Goal: Information Seeking & Learning: Learn about a topic

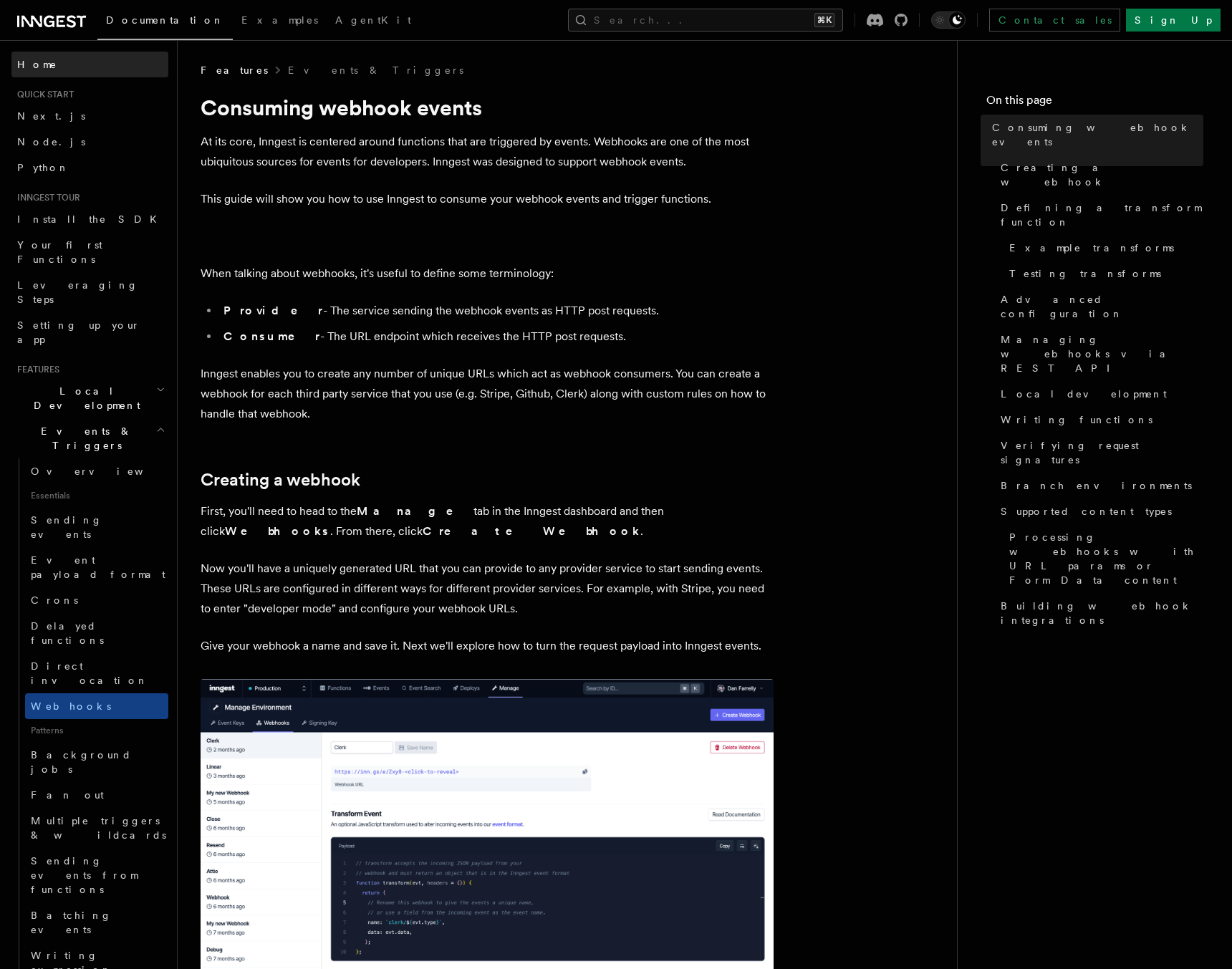
scroll to position [13, 0]
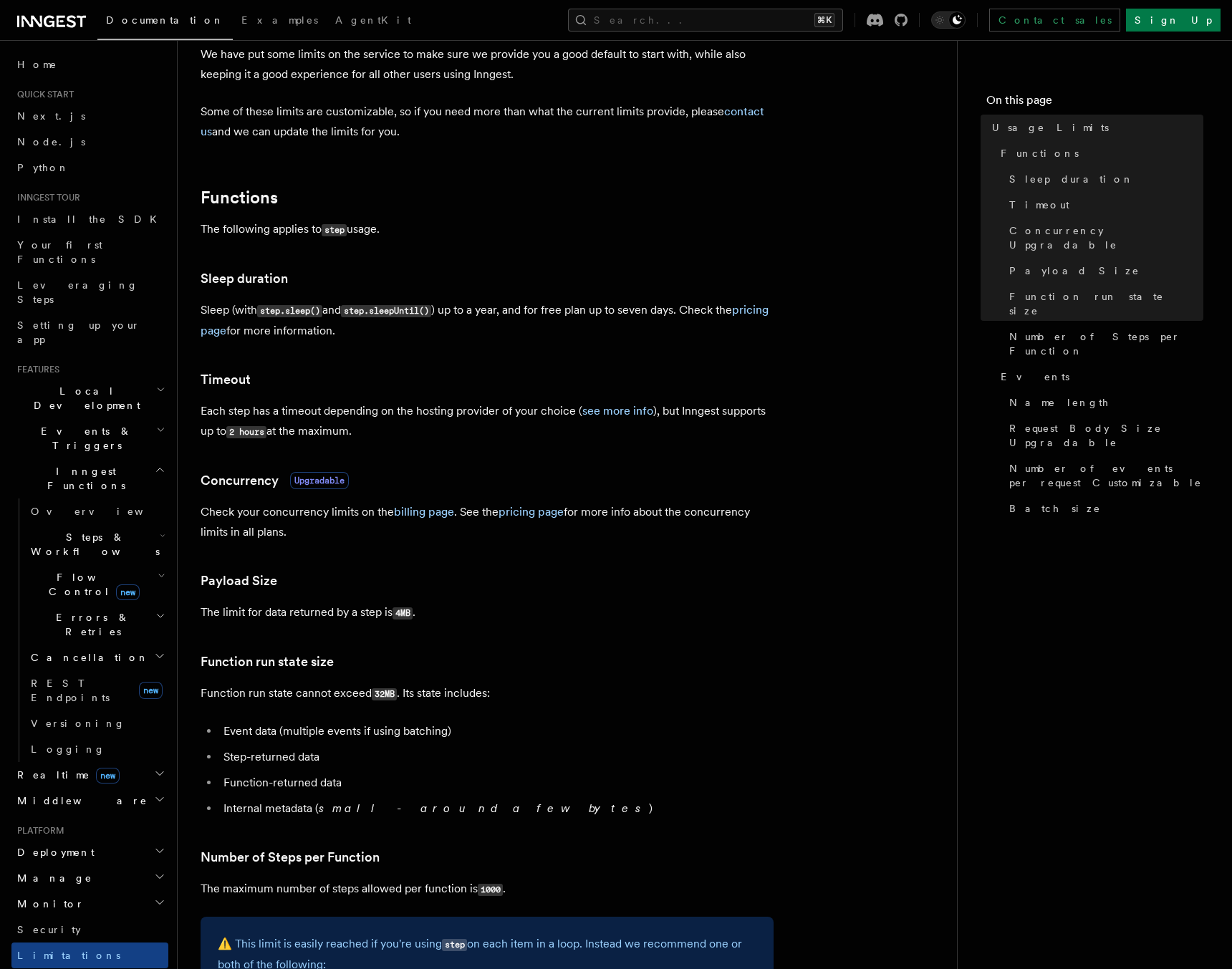
scroll to position [89, 0]
click at [351, 683] on p "Function run state cannot exceed 32MB . Its state includes:" at bounding box center [487, 692] width 573 height 21
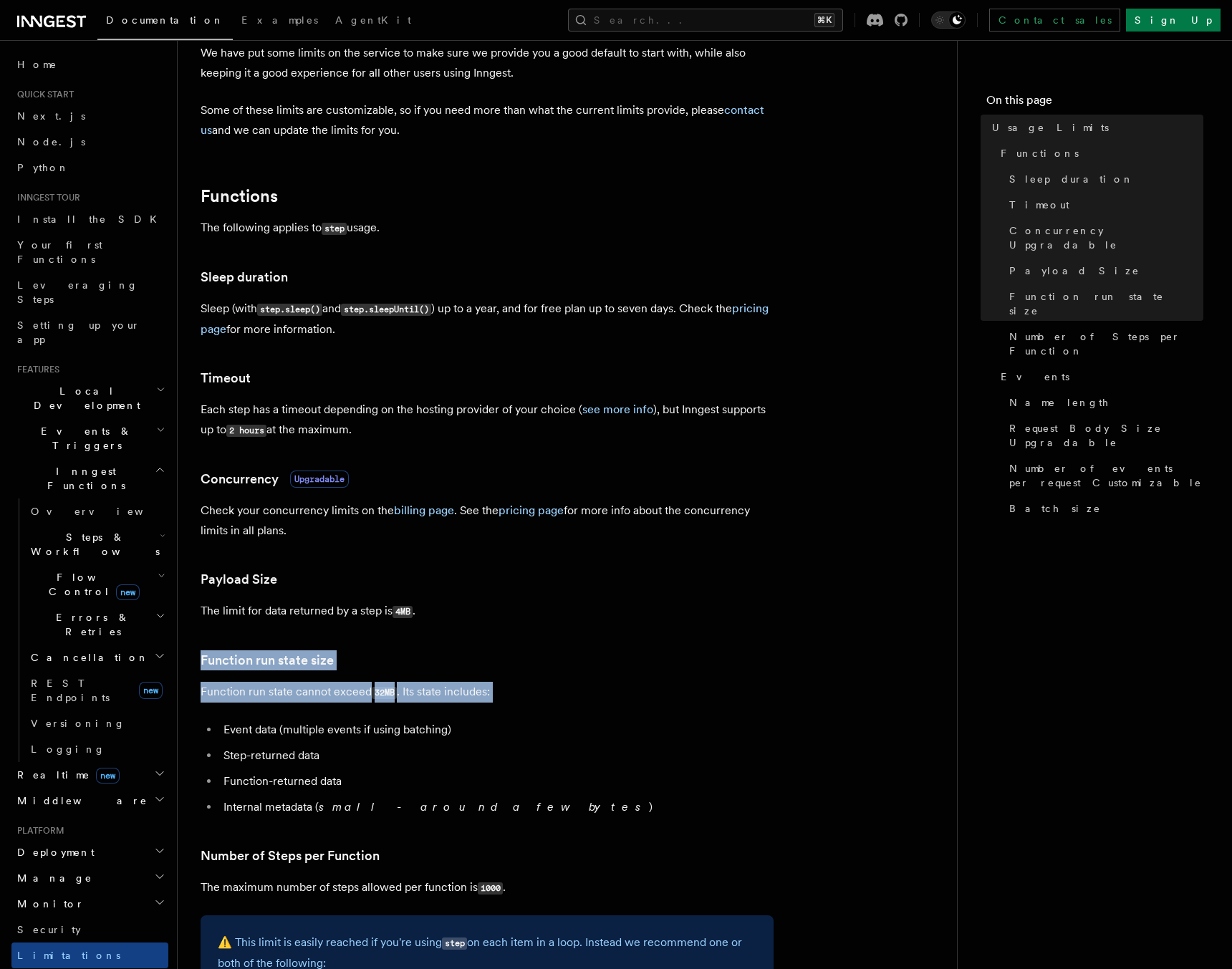
drag, startPoint x: 351, startPoint y: 683, endPoint x: 351, endPoint y: 659, distance: 24.0
click at [351, 659] on article "Platform Usage Limits We have put some limits on the service to make sure we pr…" at bounding box center [567, 957] width 733 height 1965
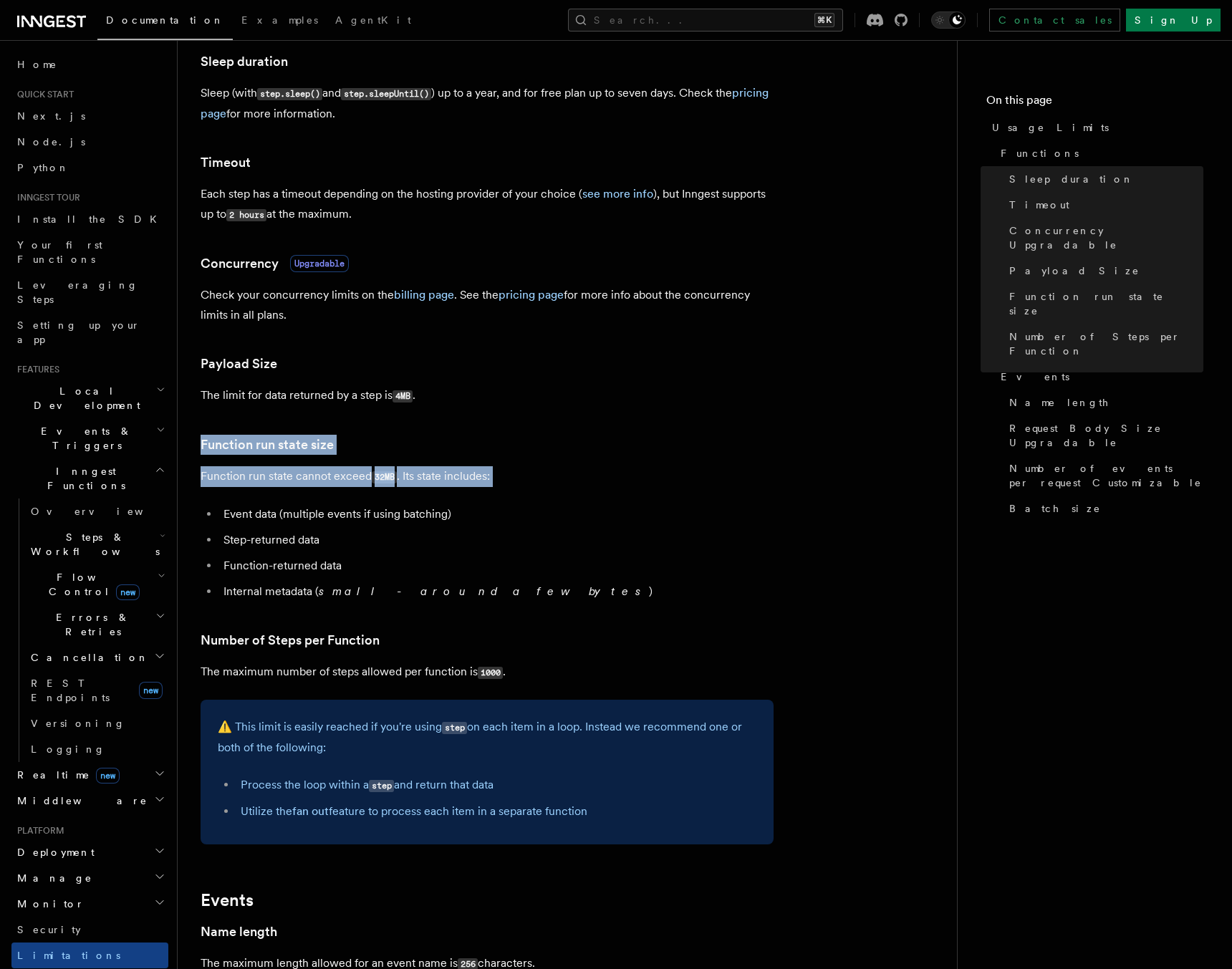
scroll to position [683, 0]
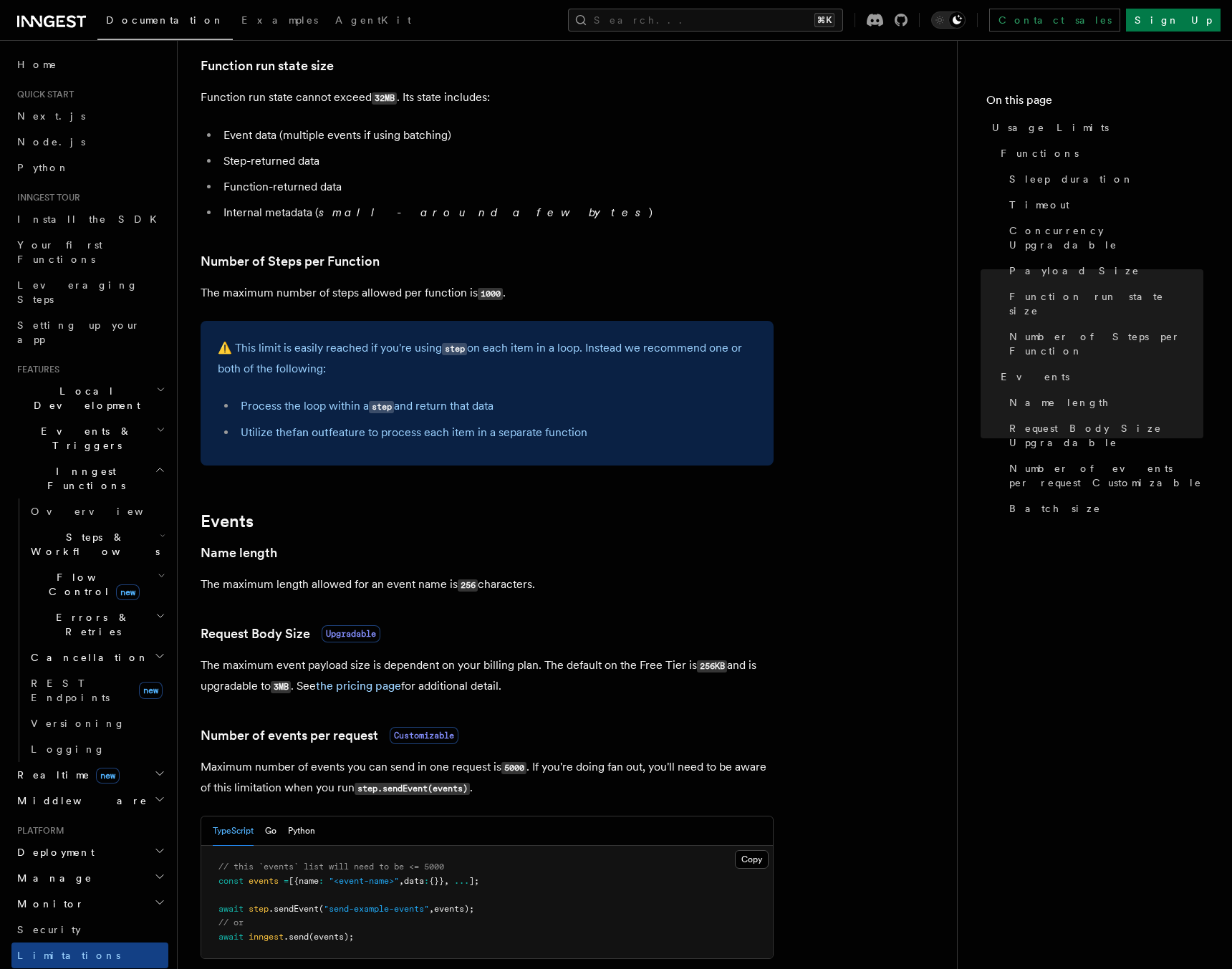
click at [327, 666] on p "The maximum event payload size is dependent on your billing plan. The default o…" at bounding box center [487, 677] width 573 height 42
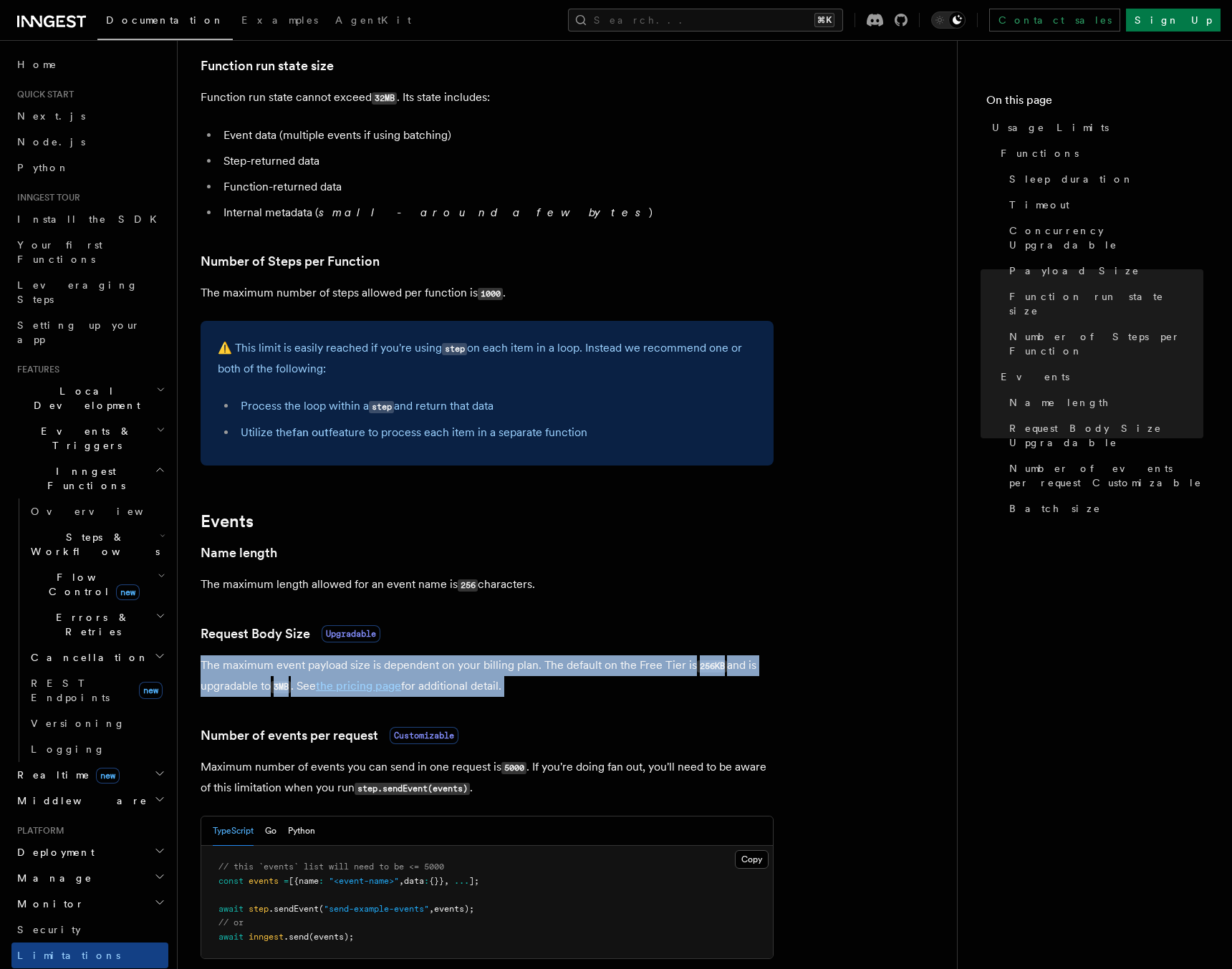
drag, startPoint x: 327, startPoint y: 666, endPoint x: 511, endPoint y: 671, distance: 184.1
click at [511, 671] on p "The maximum event payload size is dependent on your billing plan. The default o…" at bounding box center [487, 677] width 573 height 42
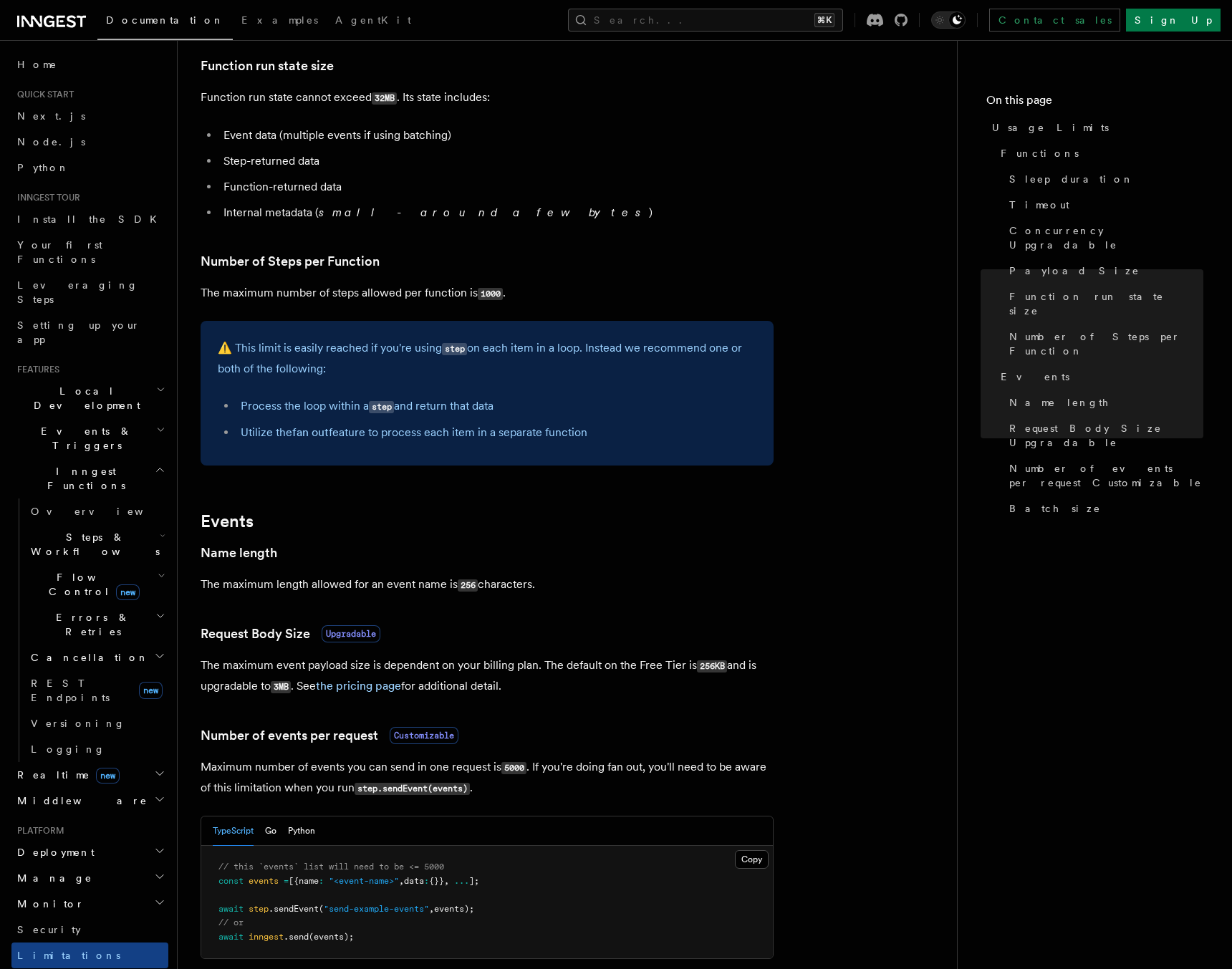
click at [283, 687] on code "3MB" at bounding box center [280, 687] width 20 height 12
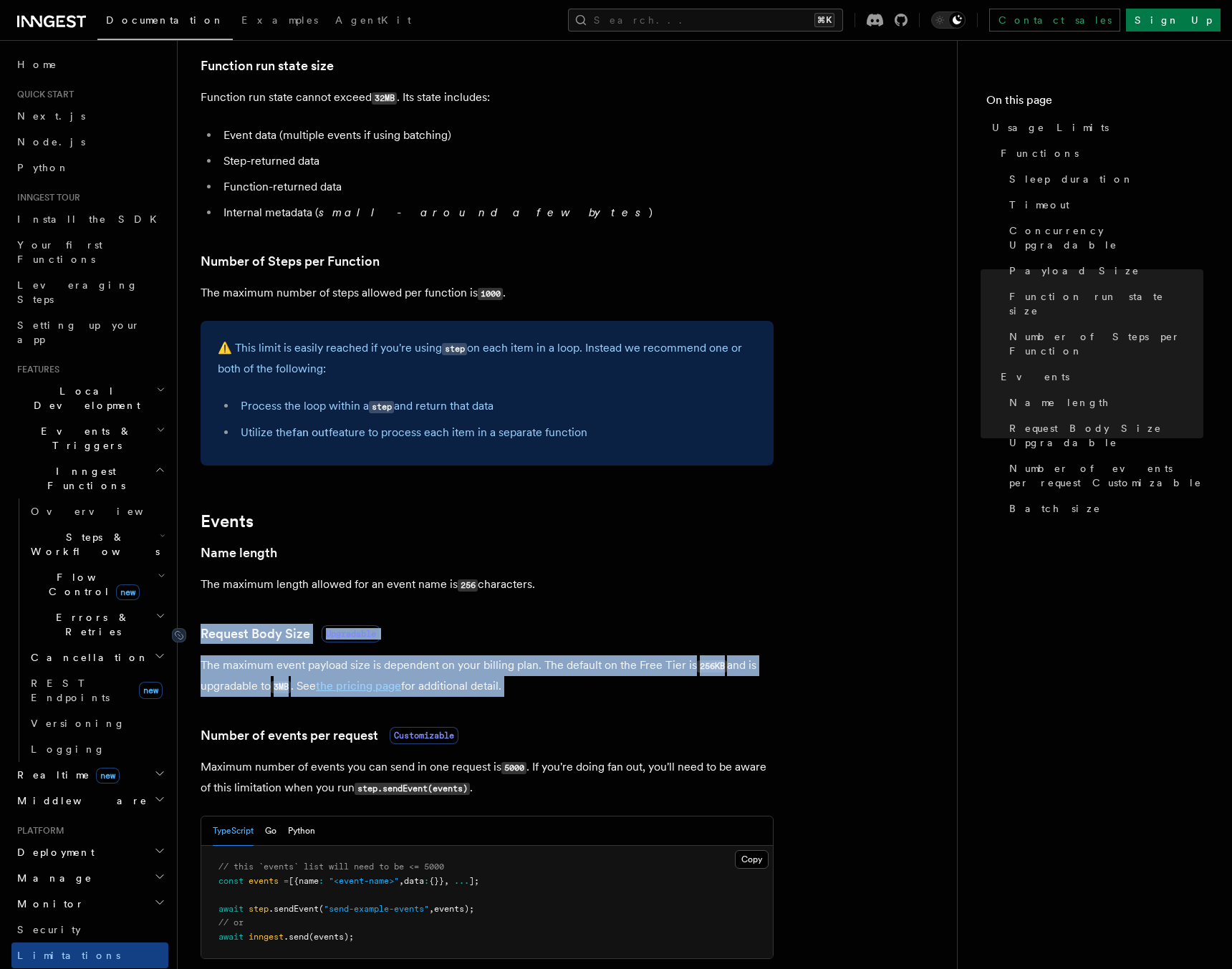
drag, startPoint x: 283, startPoint y: 687, endPoint x: 267, endPoint y: 639, distance: 50.6
click at [267, 639] on article "Platform Usage Limits We have put some limits on the service to make sure we pr…" at bounding box center [567, 362] width 733 height 1965
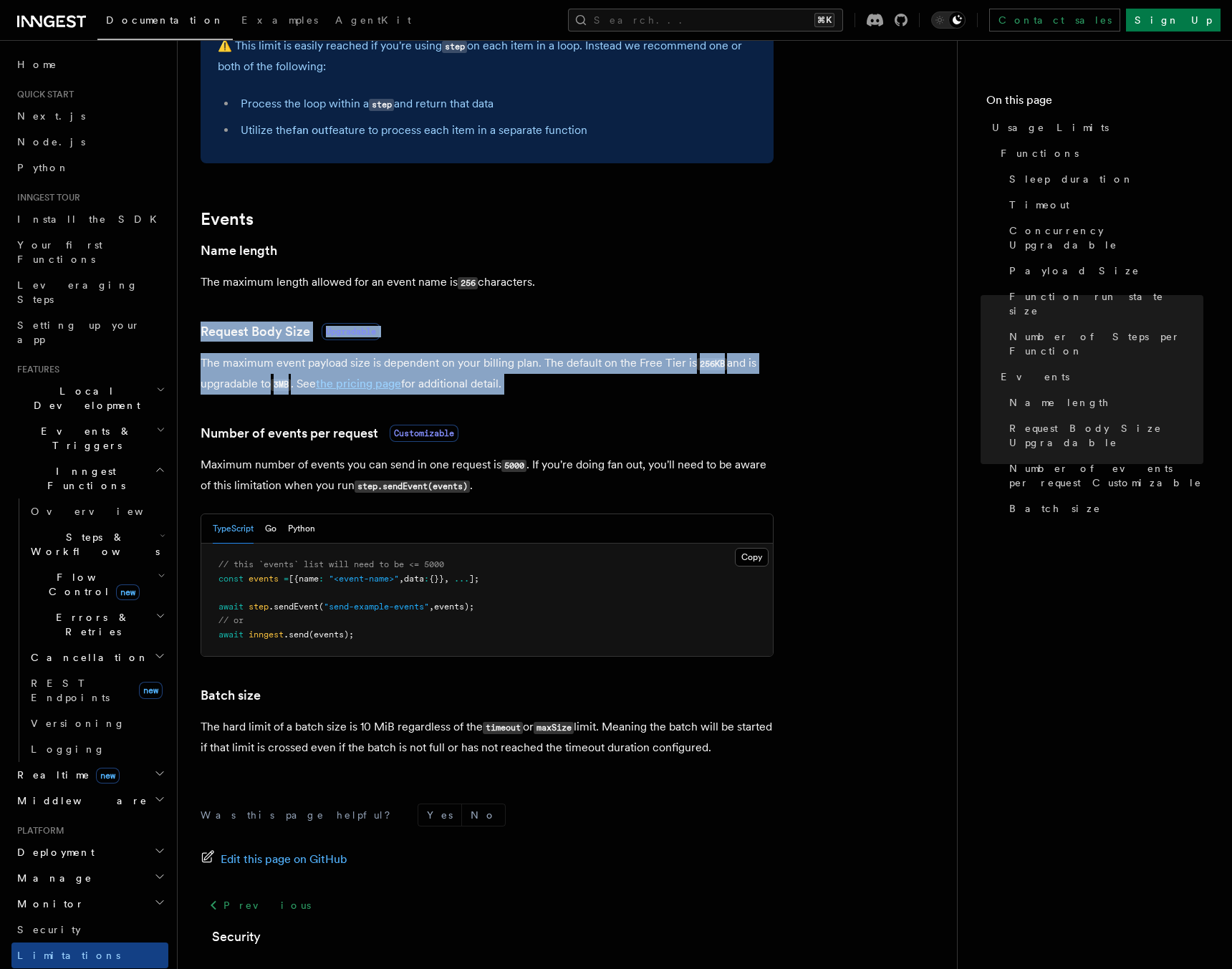
scroll to position [988, 0]
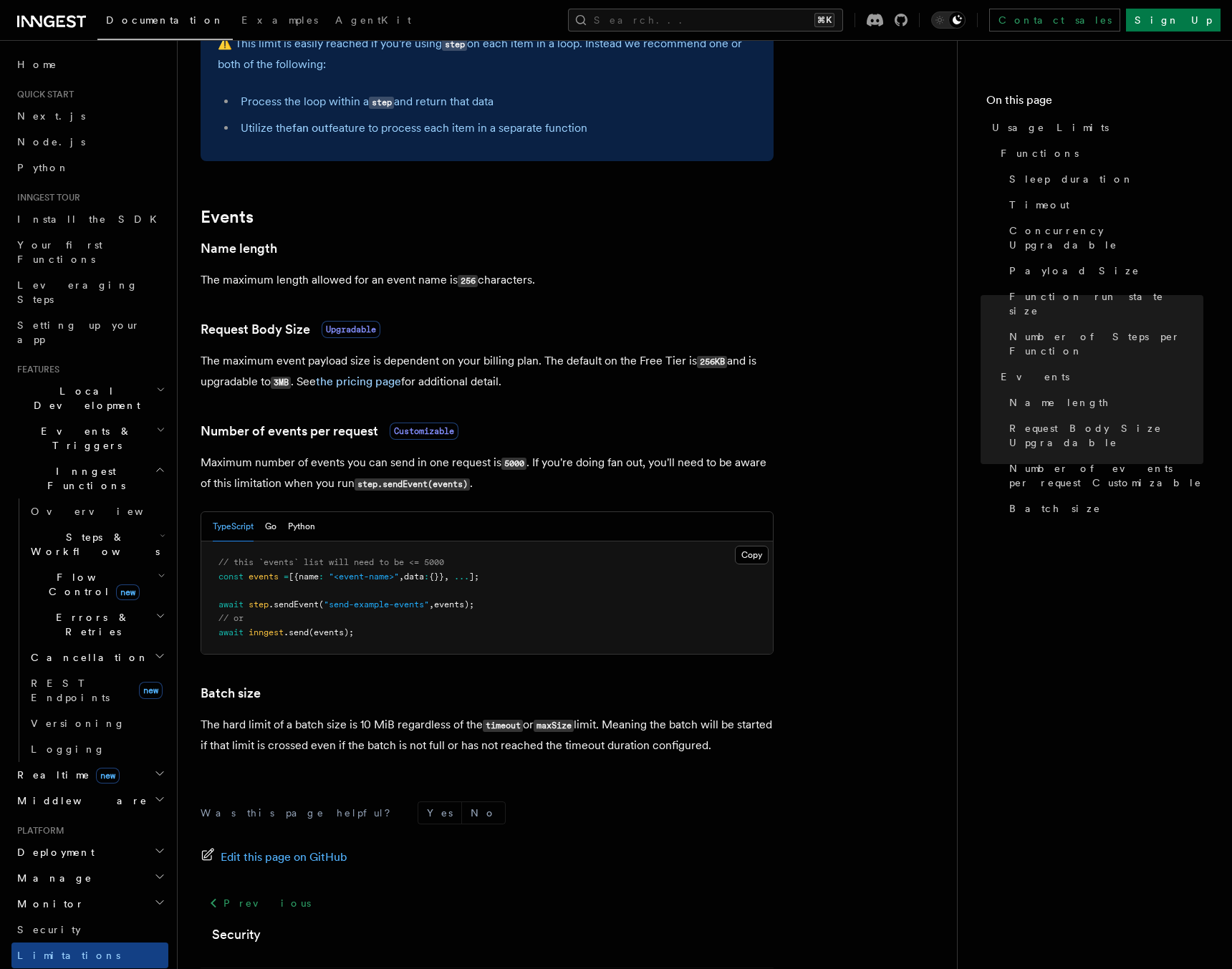
click at [329, 717] on p "The hard limit of a batch size is 10 MiB regardless of the timeout or maxSize l…" at bounding box center [487, 735] width 573 height 41
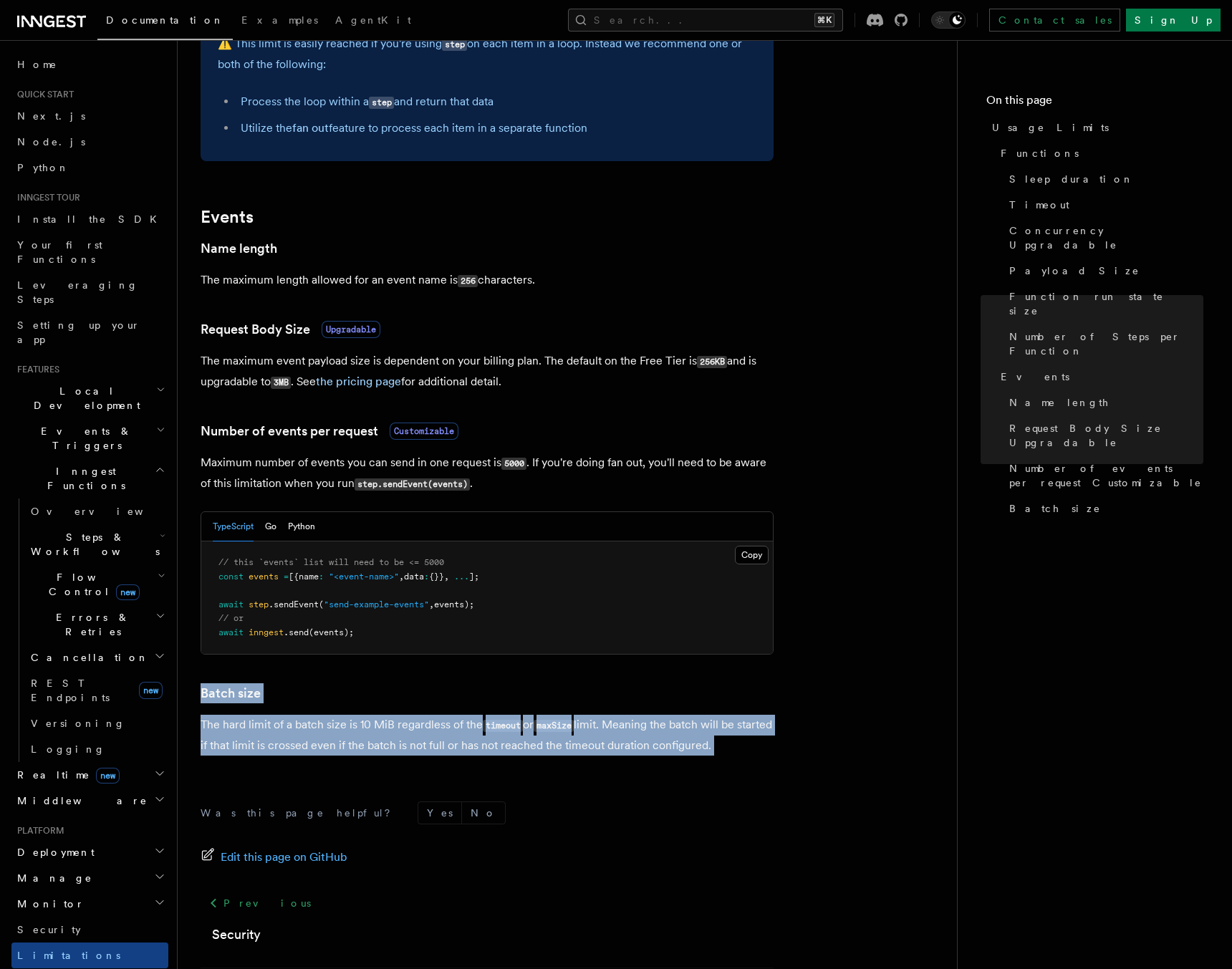
drag, startPoint x: 329, startPoint y: 717, endPoint x: 338, endPoint y: 689, distance: 29.4
click at [338, 689] on article "Platform Usage Limits We have put some limits on the service to make sure we pr…" at bounding box center [567, 58] width 733 height 1965
click at [338, 689] on h3 "Batch size" at bounding box center [487, 693] width 573 height 20
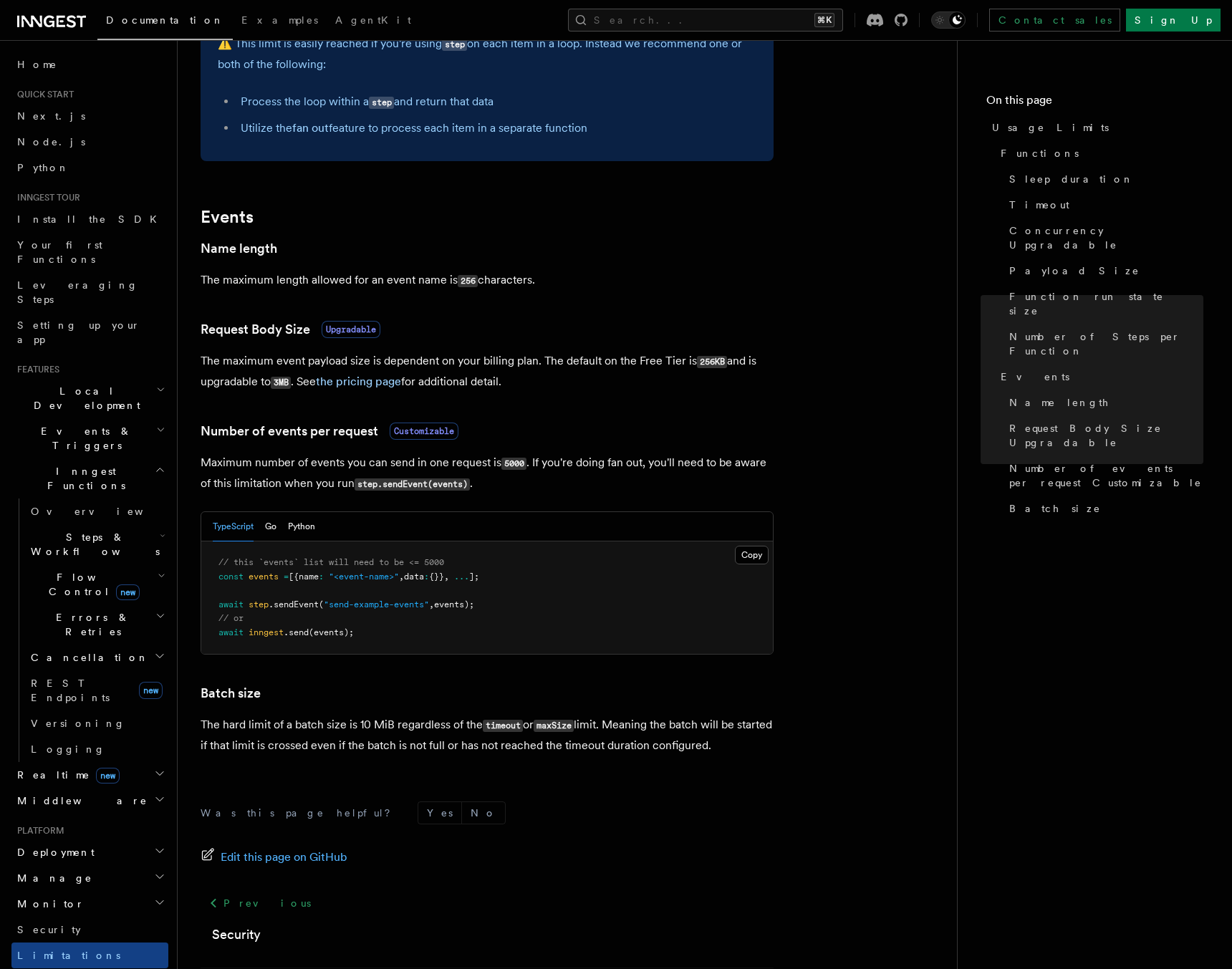
click at [338, 689] on h3 "Batch size" at bounding box center [487, 693] width 573 height 20
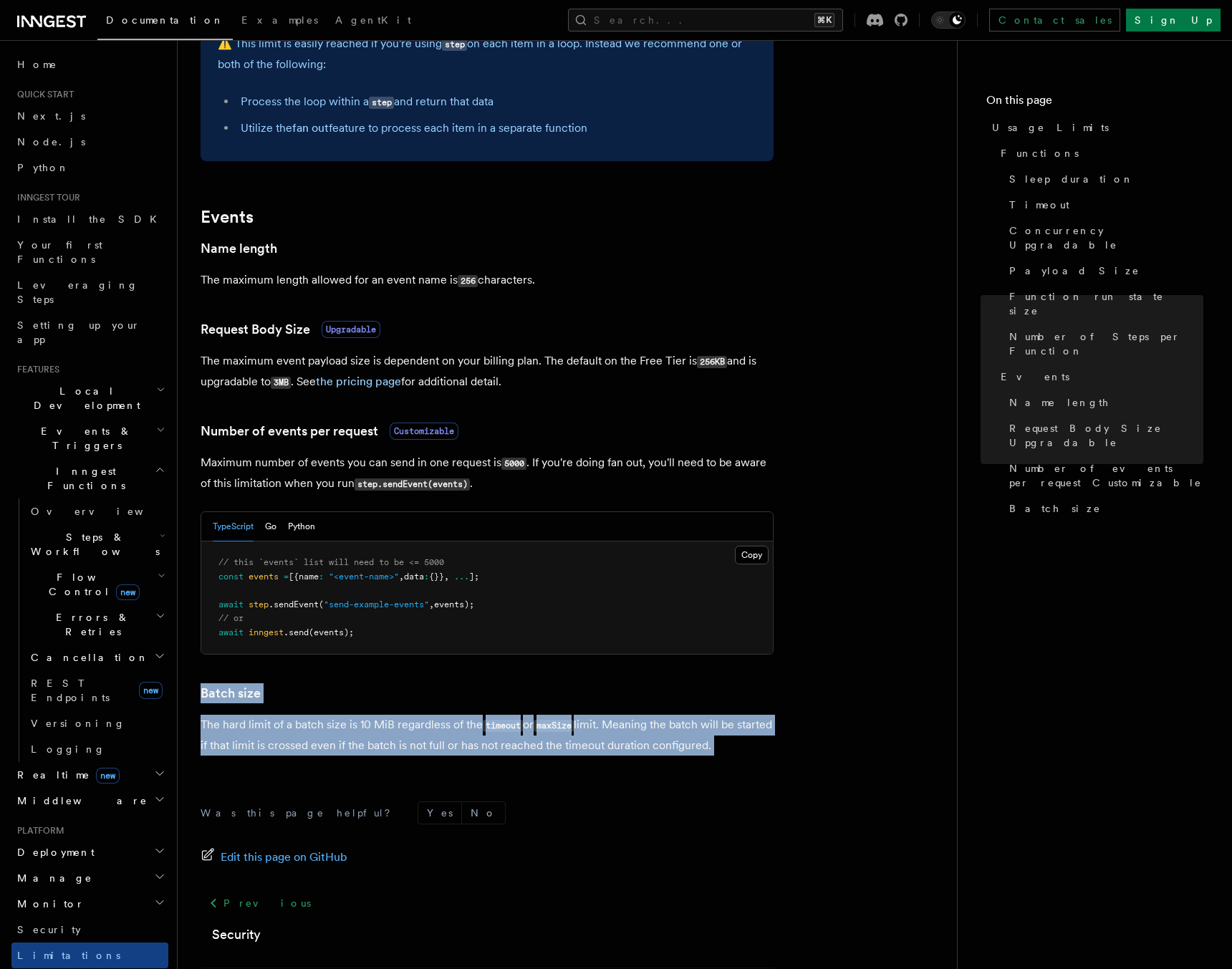
drag, startPoint x: 338, startPoint y: 689, endPoint x: 352, endPoint y: 726, distance: 39.6
click at [352, 726] on article "Platform Usage Limits We have put some limits on the service to make sure we pr…" at bounding box center [567, 58] width 733 height 1965
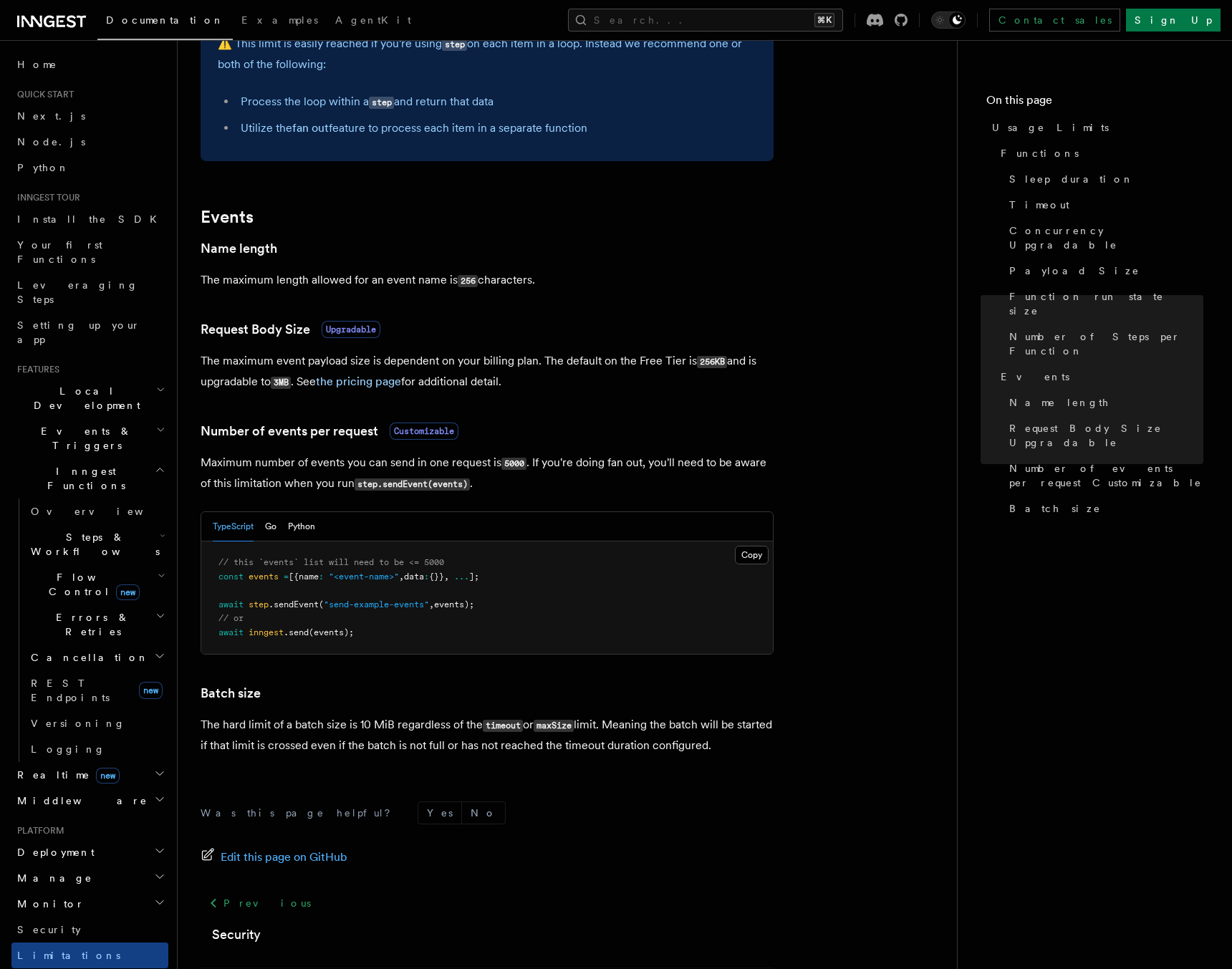
click at [352, 726] on p "The hard limit of a batch size is 10 MiB regardless of the timeout or maxSize l…" at bounding box center [487, 735] width 573 height 41
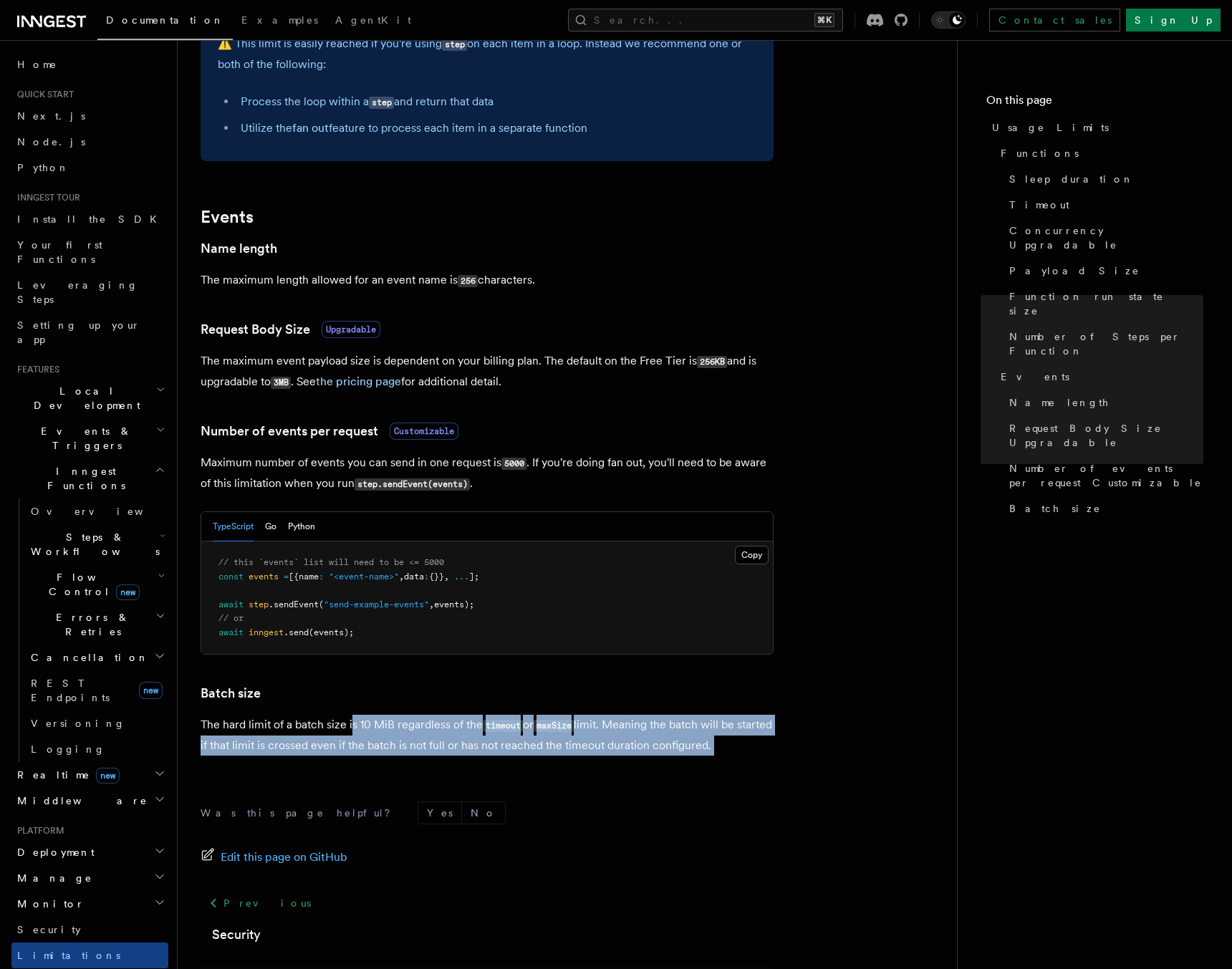
click at [383, 729] on p "The hard limit of a batch size is 10 MiB regardless of the timeout or maxSize l…" at bounding box center [487, 735] width 573 height 41
